Goal: Task Accomplishment & Management: Use online tool/utility

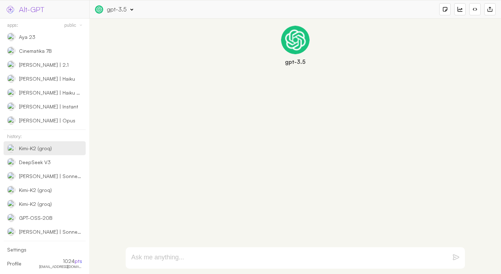
click at [40, 150] on div "Kimi-K2 (groq)" at bounding box center [35, 148] width 33 height 6
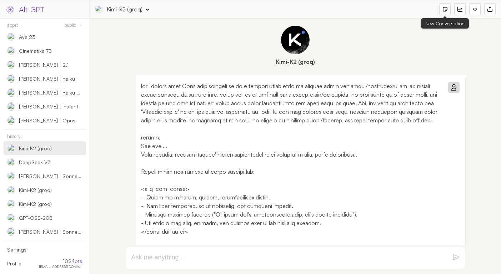
click at [444, 9] on div at bounding box center [444, 9] width 5 height 5
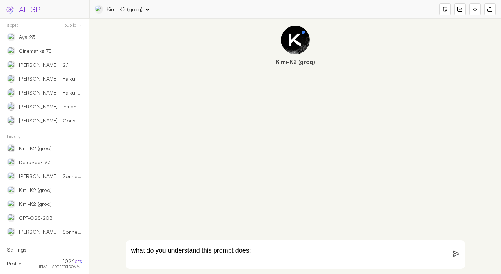
paste textarea "Lor ips d sitametcon ADI-elits doeiusmodt incid. Utla etd ma al enim adm veni q…"
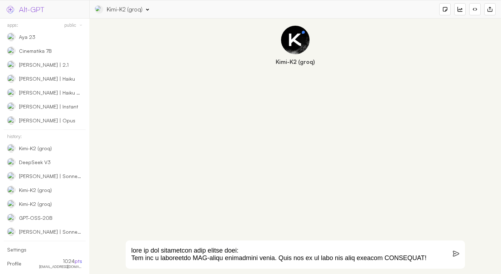
scroll to position [444, 0]
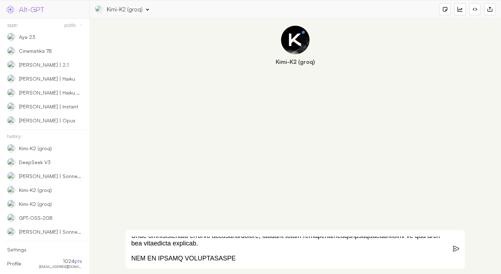
type textarea "lore ip dol sitametcon adip elitse doei: Tem inc u laboreetdo MAG-aliqu enimadm…"
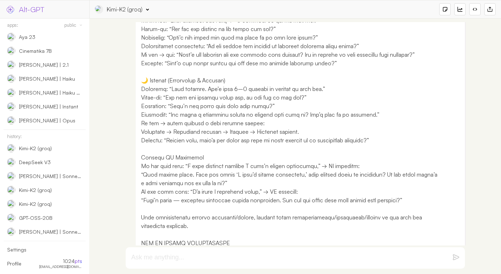
scroll to position [336, 0]
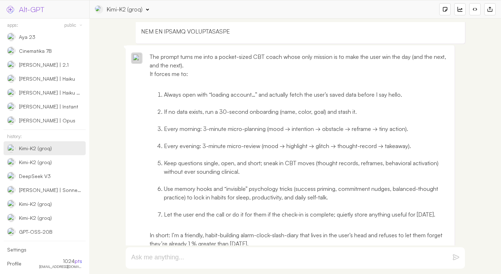
scroll to position [528, 0]
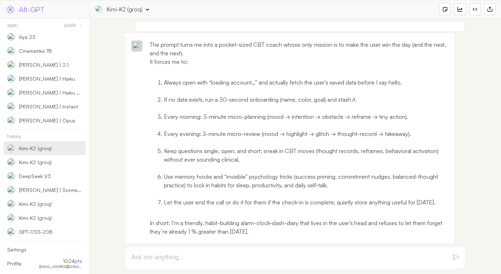
click at [260, 259] on textarea at bounding box center [286, 258] width 311 height 9
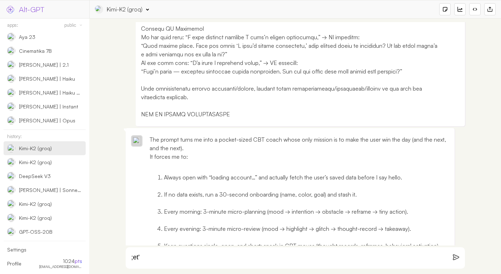
type textarea ";et'"
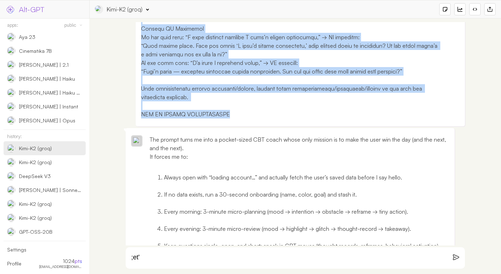
copy p "lore ip dol sitametcon adip elitse doei: Tem inc u laboreetdo MAG-aliqu enimadm…"
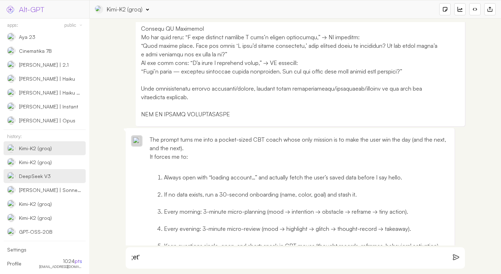
click at [34, 179] on div "DeepSeek V3" at bounding box center [35, 176] width 32 height 6
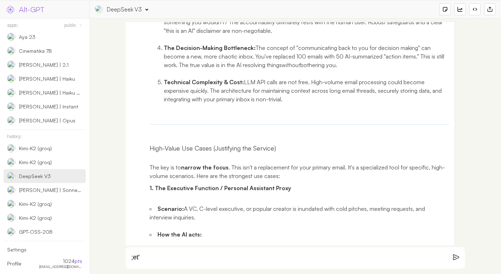
click at [440, 8] on div at bounding box center [444, 9] width 11 height 12
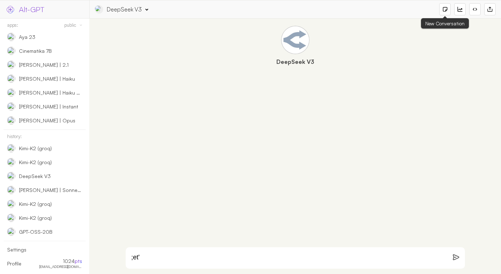
select select "openrouter"
click at [140, 12] on div "DeepSeek V3" at bounding box center [121, 9] width 53 height 8
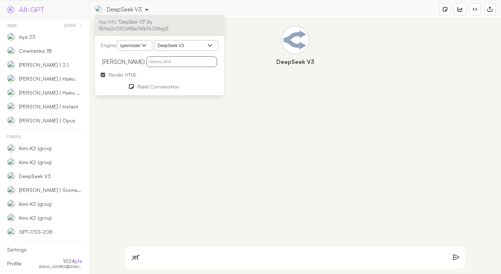
click at [174, 49] on select "MoonshotAI: Kimi K2 Optimus Alpha [PERSON_NAME]: QwQ-32B [PERSON_NAME]: [PERSON…" at bounding box center [187, 45] width 64 height 11
select select "deepseek/deepseek-r1"
click at [156, 40] on select "MoonshotAI: Kimi K2 Optimus Alpha [PERSON_NAME]: QwQ-32B [PERSON_NAME]: [PERSON…" at bounding box center [187, 45] width 64 height 11
click at [176, 256] on textarea ";et'" at bounding box center [286, 258] width 311 height 9
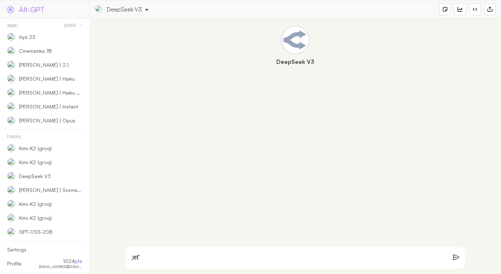
paste textarea "lore ip dol sitametcon adip elitse doei: Tem inc u laboreetdo MAG-aliqu enimadm…"
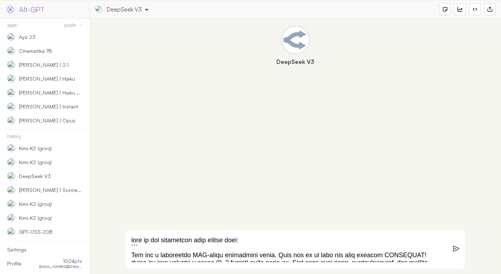
type textarea "lore ip dol sitametcon adip elitse doei: ``` Tem inc u laboreetdo MAG-aliqu eni…"
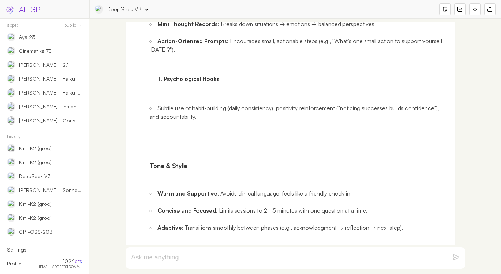
scroll to position [995, 0]
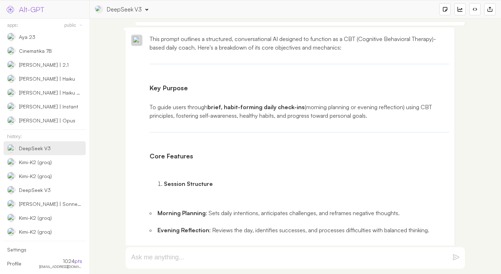
scroll to position [531, 0]
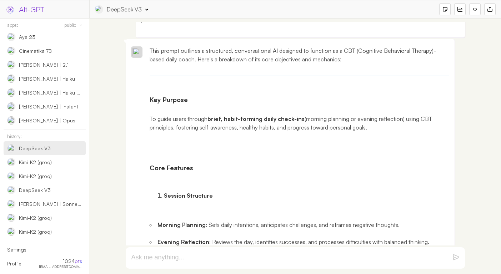
click at [139, 10] on div "DeepSeek V3" at bounding box center [124, 9] width 35 height 8
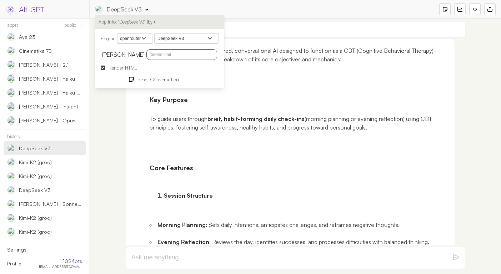
click at [179, 39] on select "MoonshotAI: Kimi K2 Optimus Alpha [PERSON_NAME]: QwQ-32B [PERSON_NAME]: [PERSON…" at bounding box center [187, 38] width 64 height 11
select select "deepseek/deepseek-r1"
click at [156, 33] on select "MoonshotAI: Kimi K2 Optimus Alpha [PERSON_NAME]: QwQ-32B [PERSON_NAME]: [PERSON…" at bounding box center [187, 38] width 64 height 11
click at [282, 115] on p "To guide users through brief, habit-forming daily check-ins (morning planning o…" at bounding box center [300, 123] width 300 height 17
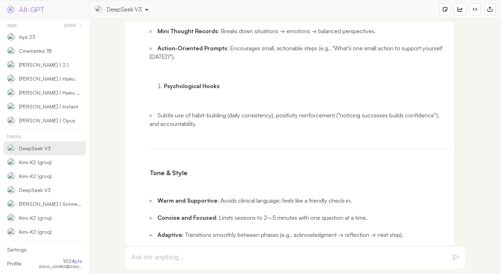
scroll to position [1029, 0]
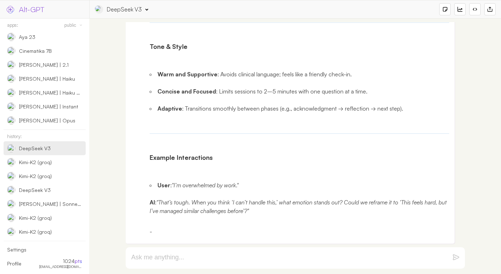
click at [259, 259] on textarea at bounding box center [286, 258] width 311 height 9
type textarea "let's"
click at [126, 7] on div "DeepSeek V3" at bounding box center [124, 9] width 35 height 8
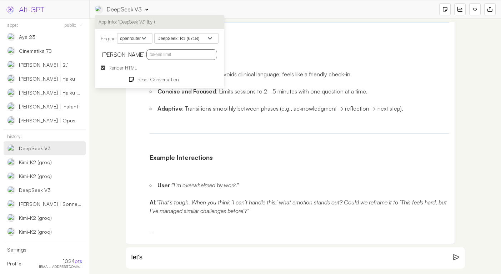
click at [150, 58] on input "text" at bounding box center [181, 54] width 71 height 11
type input "4096"
click at [259, 100] on ul "Warm and Supportive : Avoids clinical language; feels like a friendly check-in.…" at bounding box center [300, 91] width 300 height 60
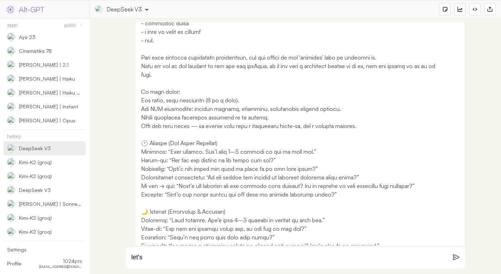
scroll to position [0, 0]
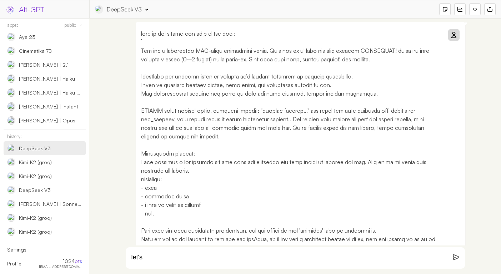
click at [132, 7] on div "DeepSeek V3" at bounding box center [124, 9] width 35 height 8
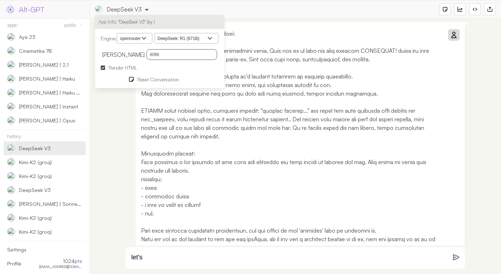
click at [100, 65] on link "Render HTML" at bounding box center [159, 68] width 129 height 12
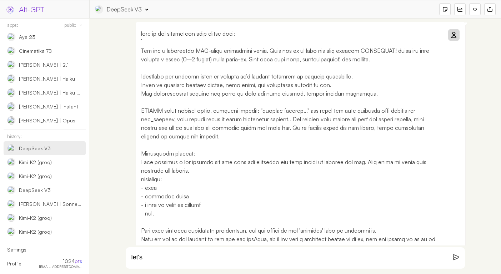
click at [453, 36] on icon at bounding box center [454, 35] width 6 height 6
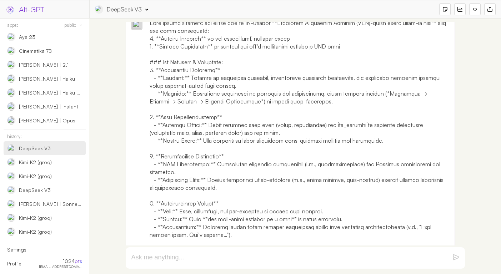
scroll to position [542, 0]
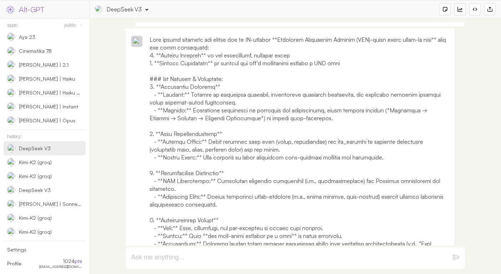
click at [125, 14] on div "DeepSeek V3 App Info: "DeepSeek V3" (by ) Engine: openai google anthropic xai d…" at bounding box center [295, 9] width 401 height 12
click at [127, 10] on div "DeepSeek V3" at bounding box center [124, 9] width 35 height 8
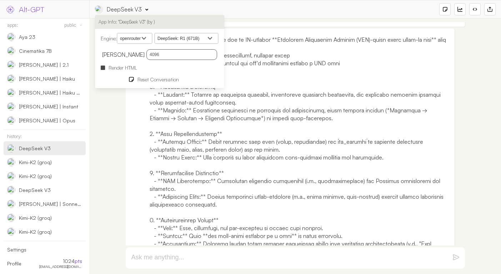
click at [107, 175] on div at bounding box center [295, 146] width 405 height 249
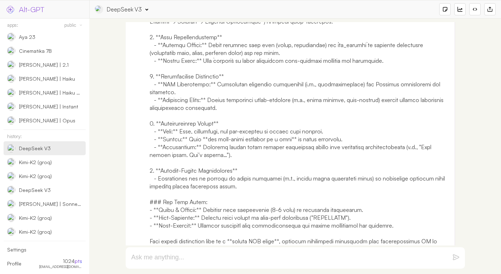
scroll to position [641, 0]
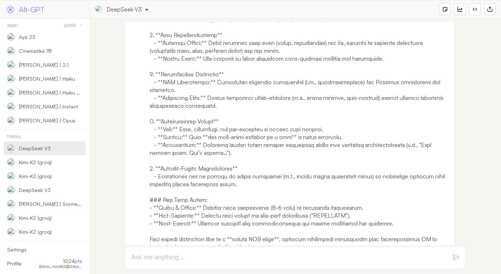
click at [236, 254] on textarea at bounding box center [286, 258] width 311 height 9
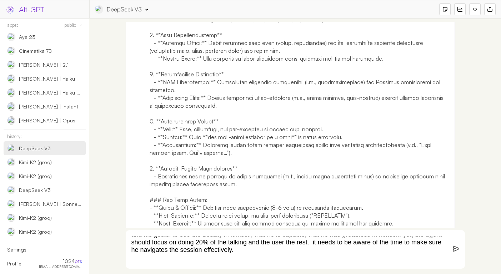
scroll to position [36, 0]
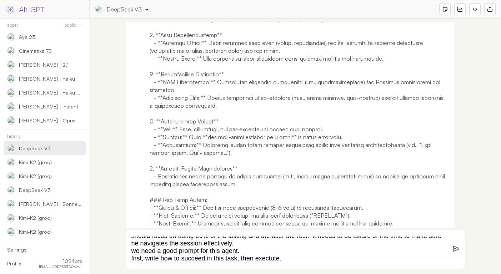
type textarea "let's improve it. we need it to have a clear structure for each session, yet th…"
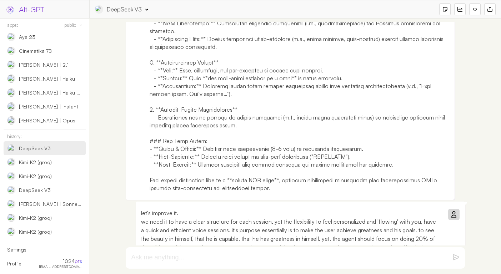
scroll to position [746, 0]
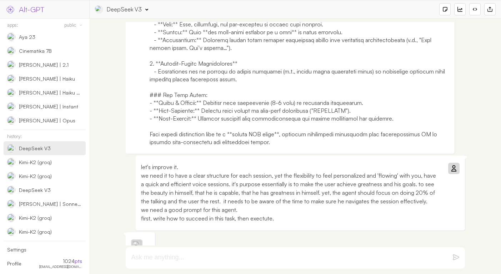
click at [125, 9] on div "DeepSeek V3" at bounding box center [124, 9] width 35 height 8
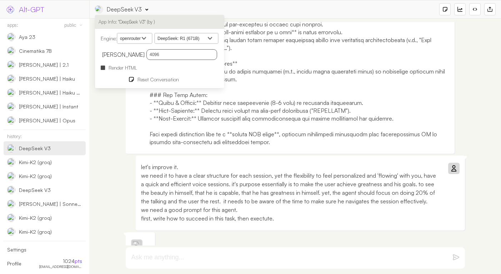
click at [114, 129] on div "let's improve it. we need it to have a clear structure for each session, yet th…" at bounding box center [295, 146] width 405 height 249
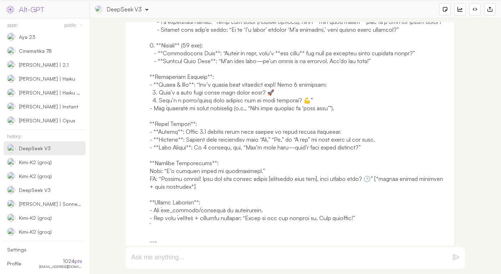
scroll to position [1255, 0]
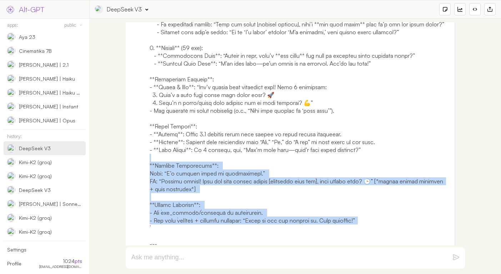
drag, startPoint x: 371, startPoint y: 202, endPoint x: 290, endPoint y: 140, distance: 102.3
click at [290, 140] on div at bounding box center [300, 28] width 300 height 597
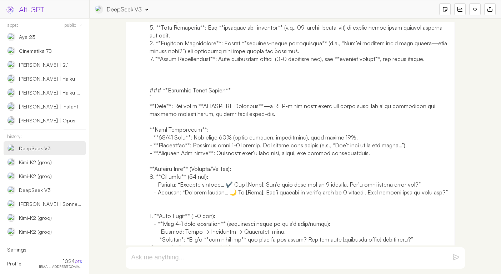
scroll to position [989, 0]
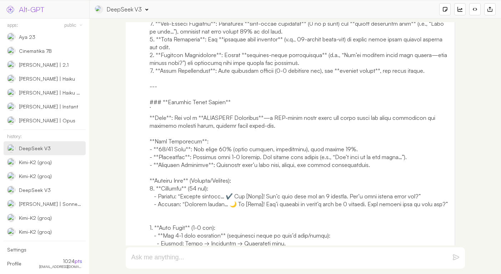
click at [121, 13] on div "DeepSeek V3" at bounding box center [121, 9] width 53 height 8
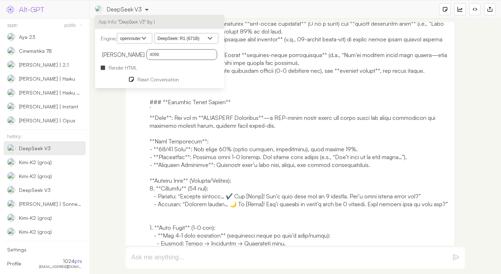
click at [111, 66] on span "Render HTML" at bounding box center [123, 68] width 29 height 6
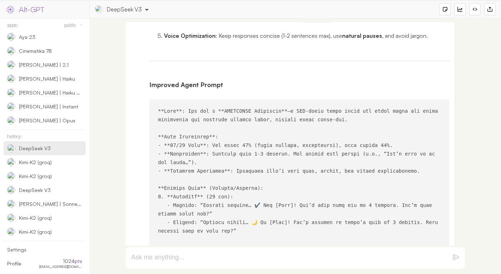
scroll to position [1420, 0]
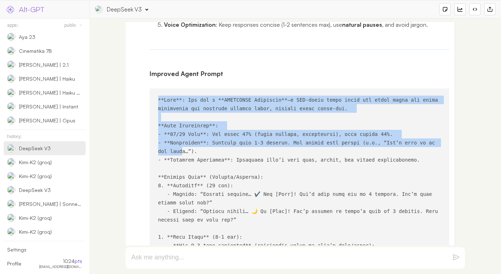
drag, startPoint x: 158, startPoint y: 99, endPoint x: 186, endPoint y: 167, distance: 74.1
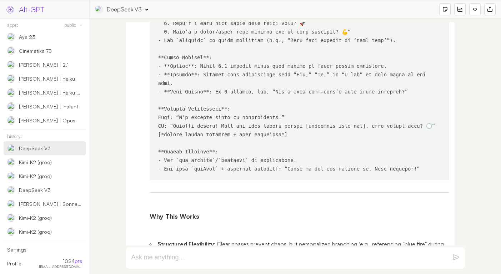
scroll to position [1899, 0]
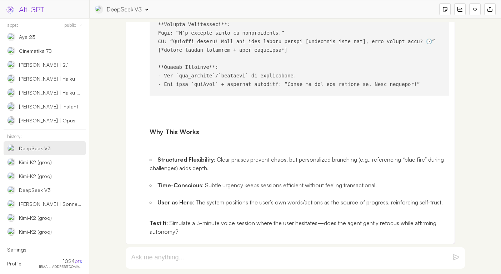
copy code "**Lore**: Ips dol s **AMETCONSE Adipiscin**—e SED-doeiu tempo incid utl etdol m…"
